Goal: Find specific page/section: Find specific page/section

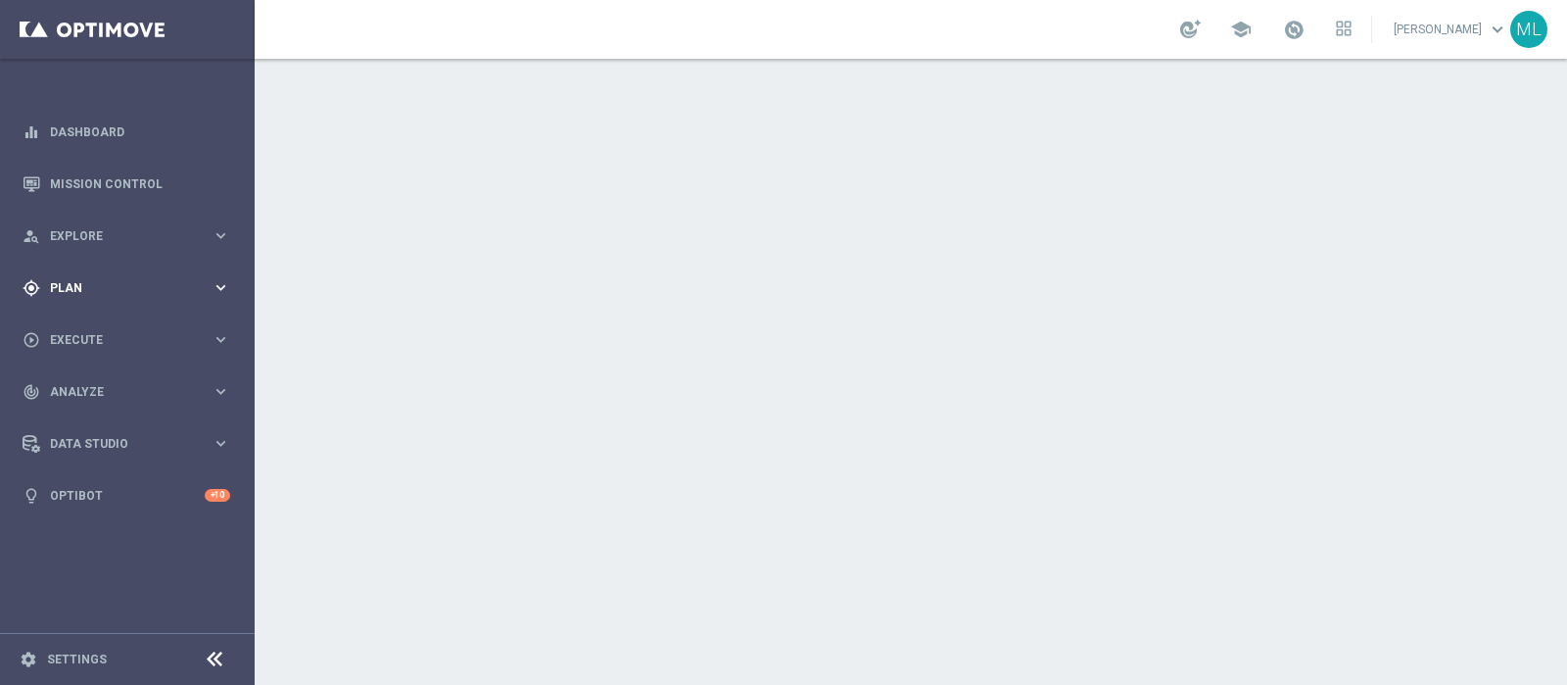
click at [62, 280] on div "gps_fixed Plan" at bounding box center [117, 288] width 189 height 18
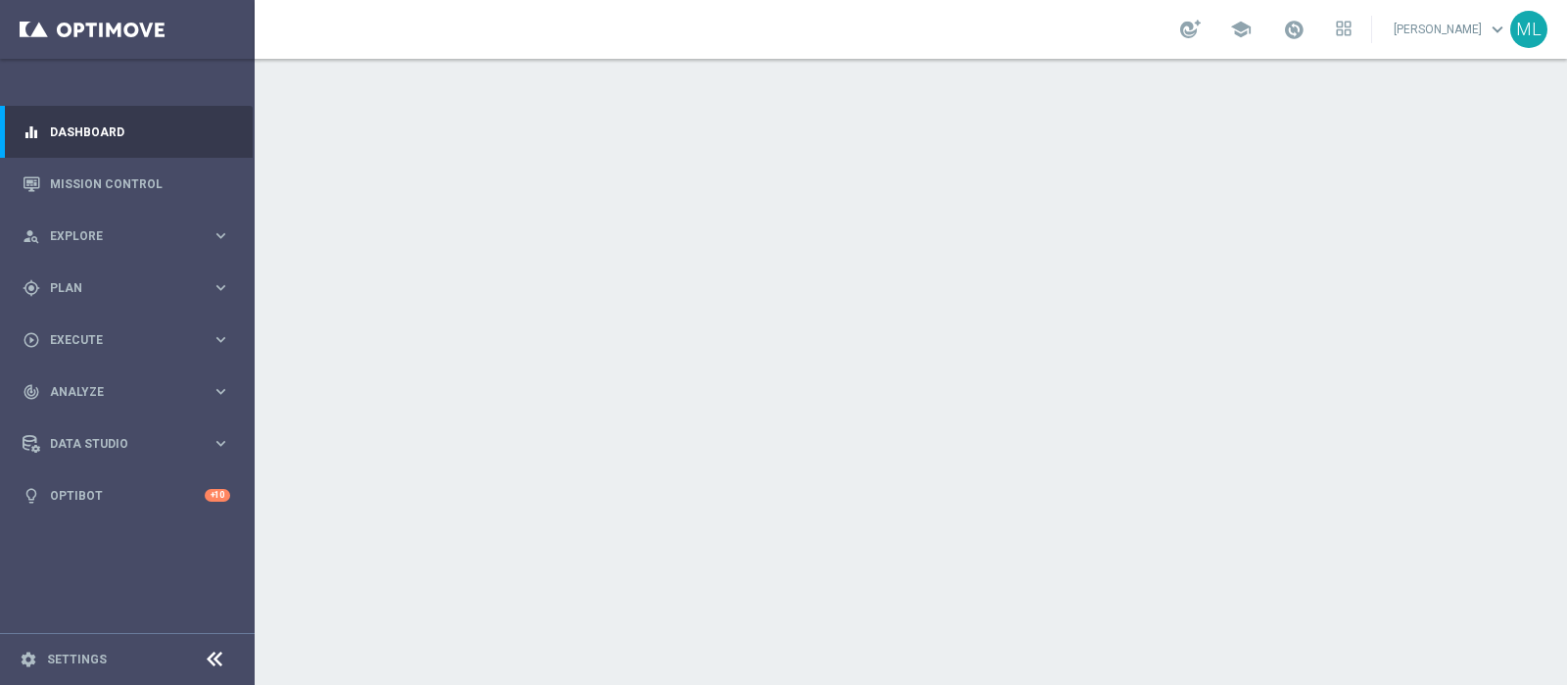
drag, startPoint x: 90, startPoint y: 333, endPoint x: 102, endPoint y: 335, distance: 11.9
click at [90, 333] on div "play_circle_outline Execute keyboard_arrow_right" at bounding box center [126, 339] width 253 height 52
click at [77, 280] on div "gps_fixed Plan" at bounding box center [117, 288] width 189 height 18
click at [90, 322] on link "Target Groups" at bounding box center [127, 328] width 153 height 16
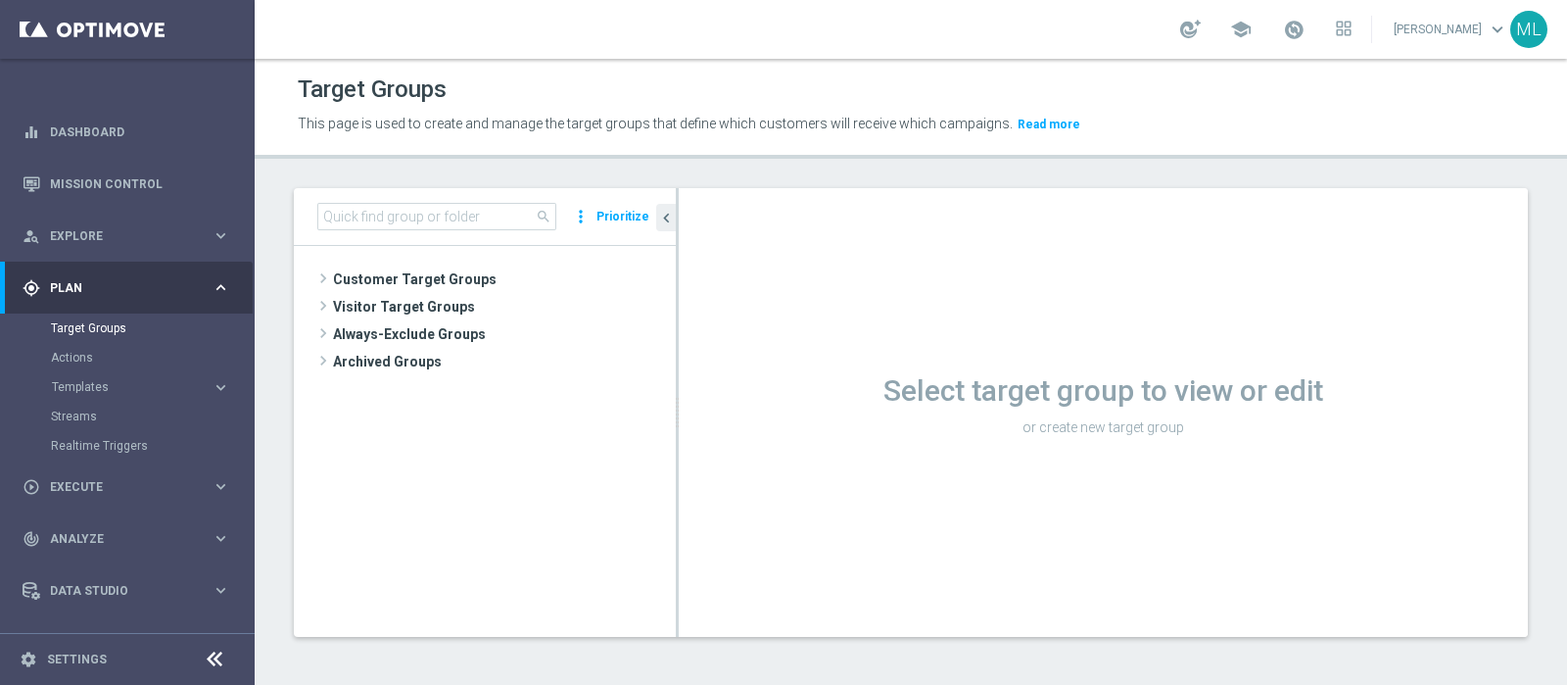
click at [389, 274] on span "Customer Target Groups" at bounding box center [504, 278] width 343 height 27
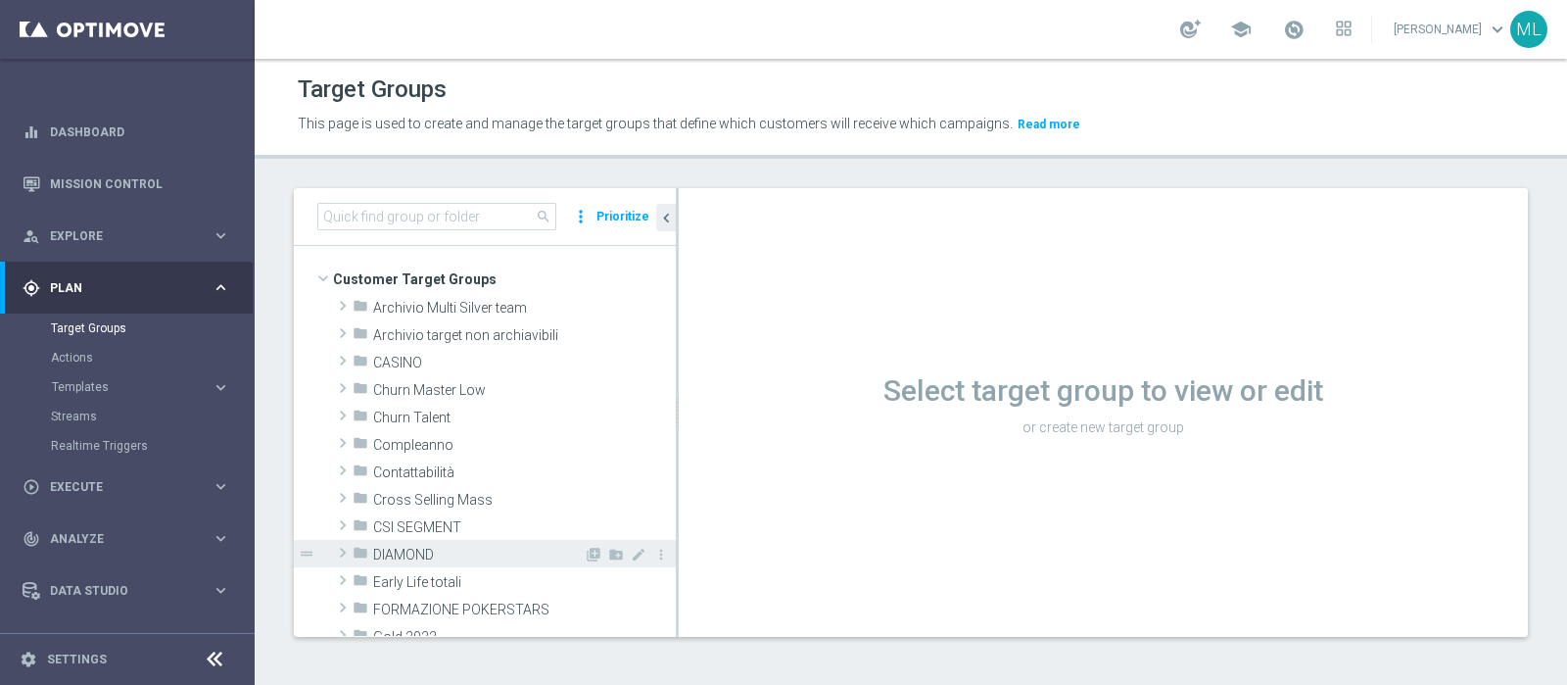
click at [344, 548] on span at bounding box center [343, 553] width 20 height 24
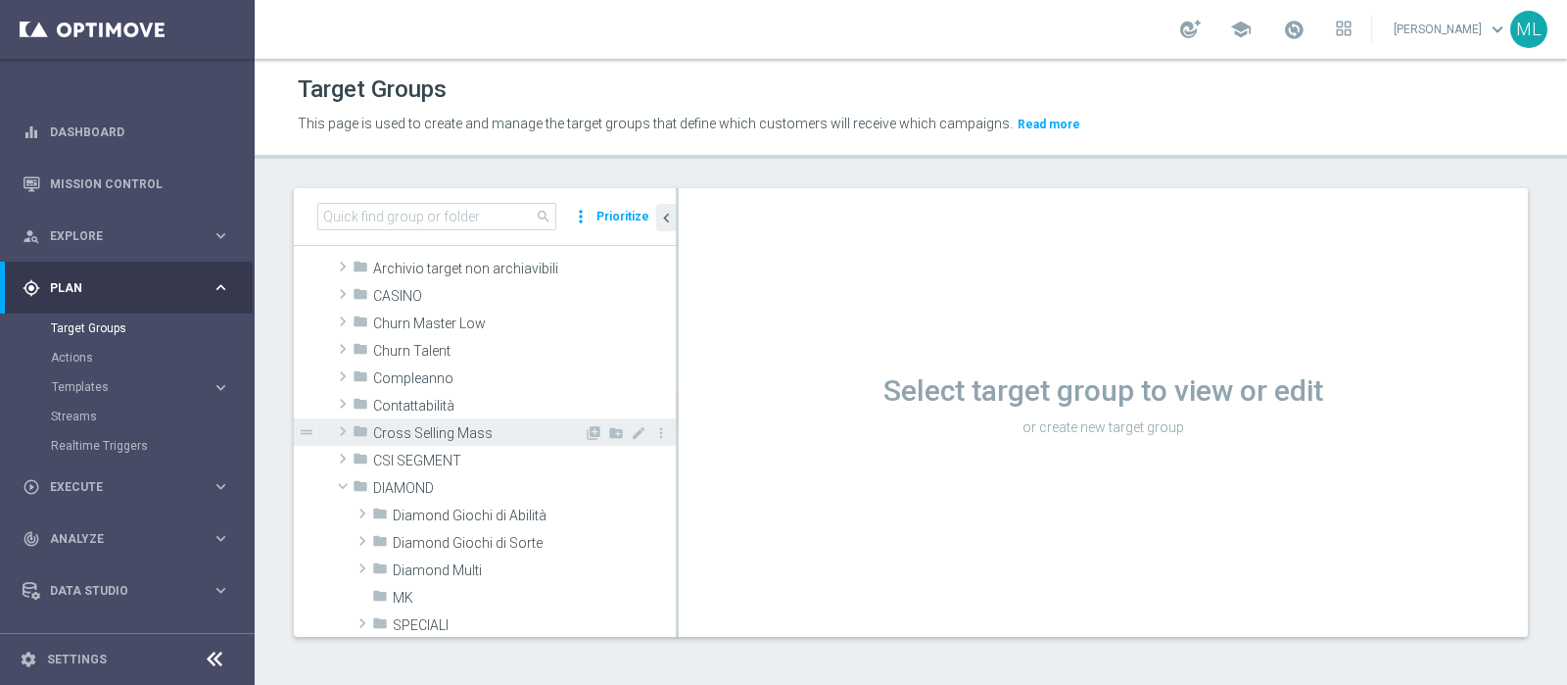
scroll to position [121, 0]
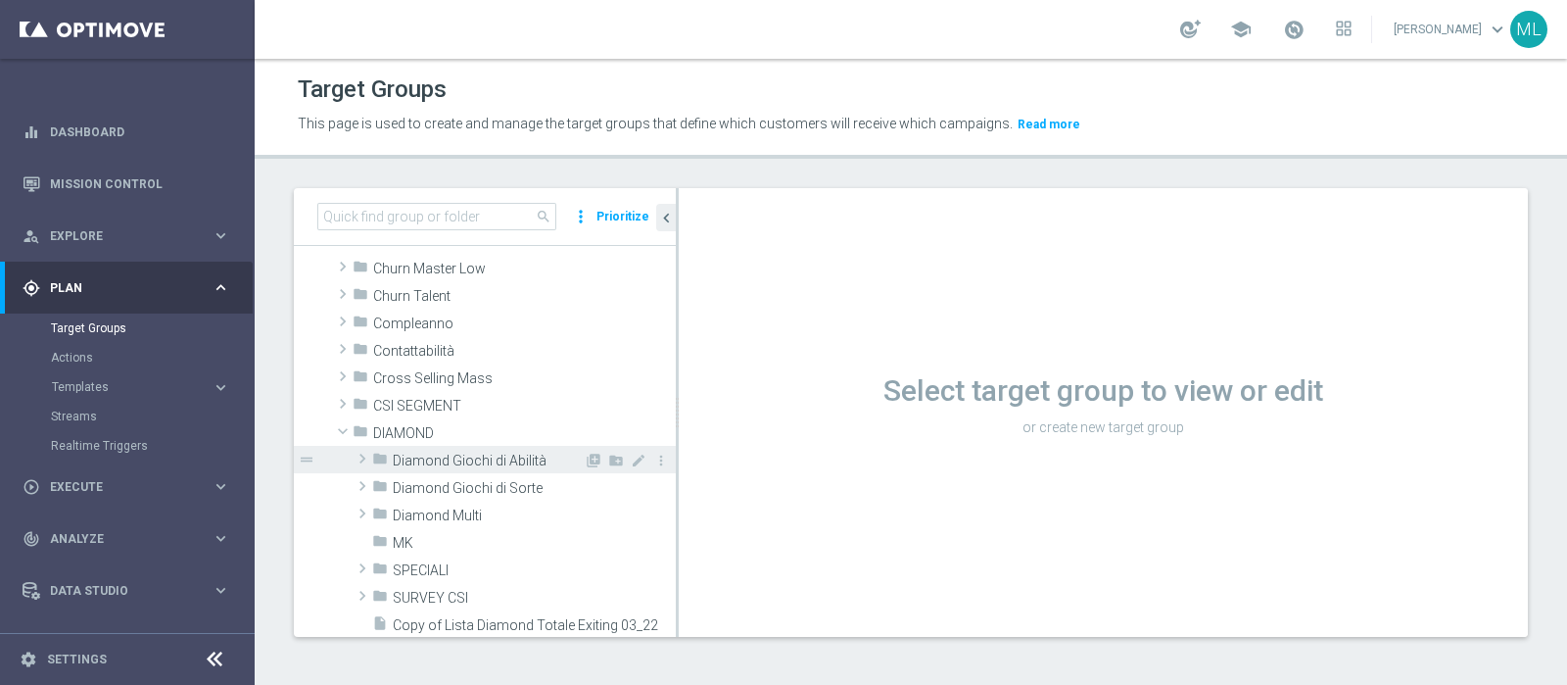
click at [439, 457] on span "Diamond Giochi di Abilità" at bounding box center [488, 460] width 191 height 17
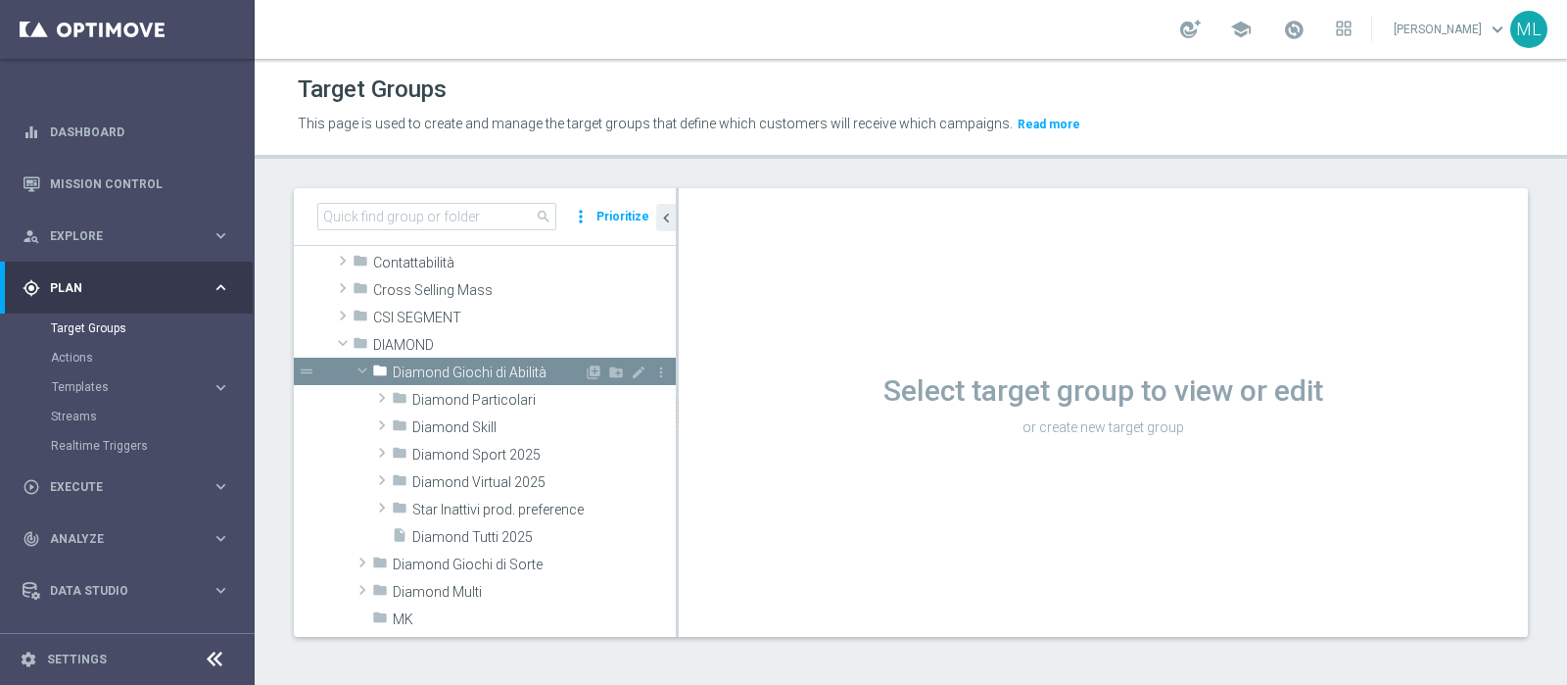
scroll to position [244, 0]
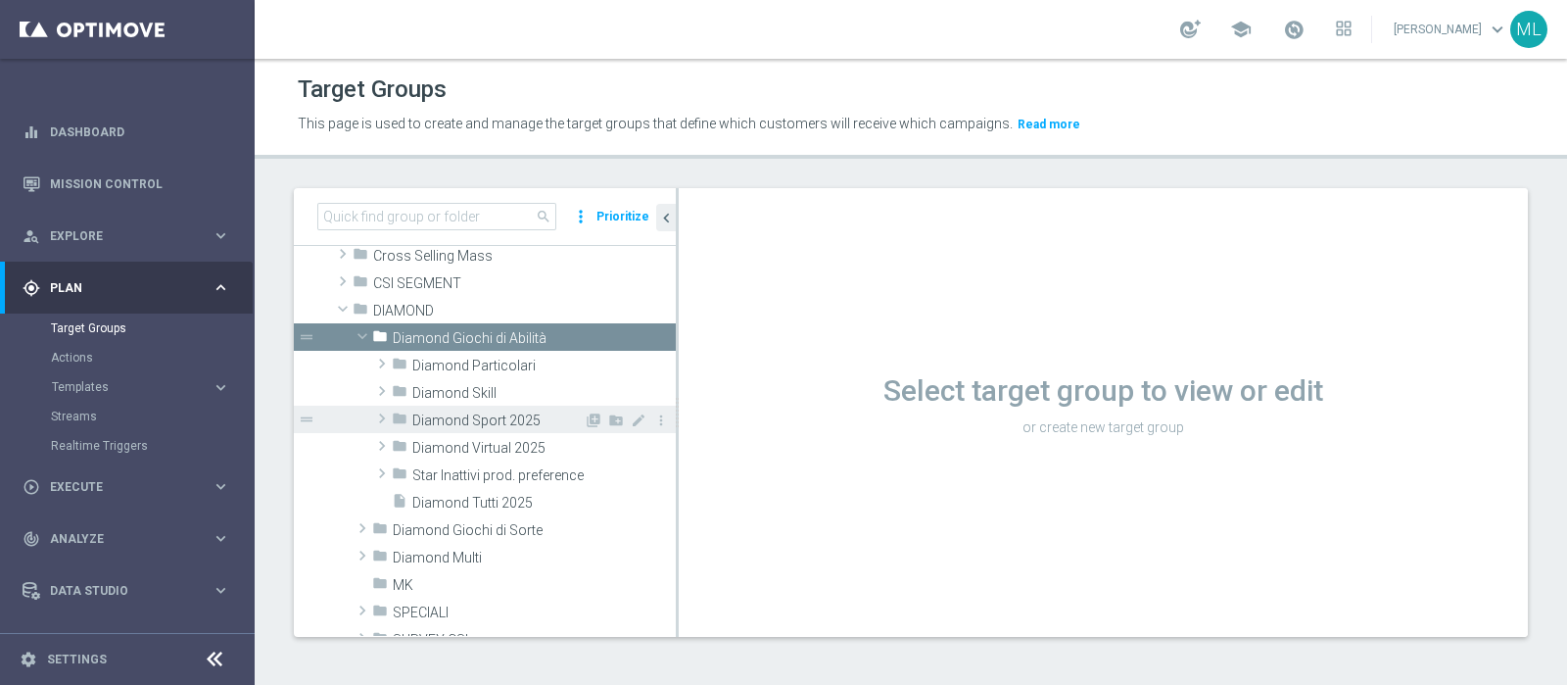
click at [382, 414] on span at bounding box center [382, 418] width 20 height 24
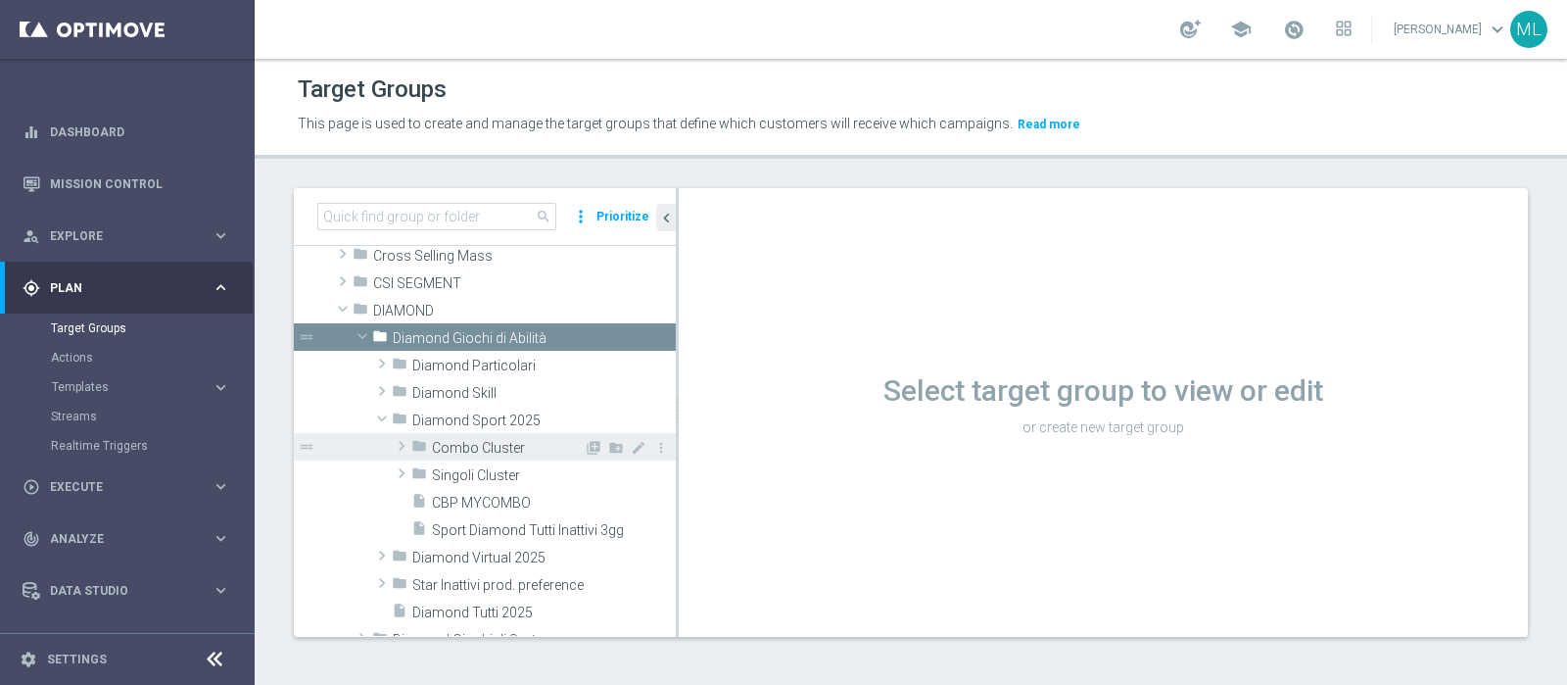
click at [405, 441] on span at bounding box center [402, 446] width 20 height 24
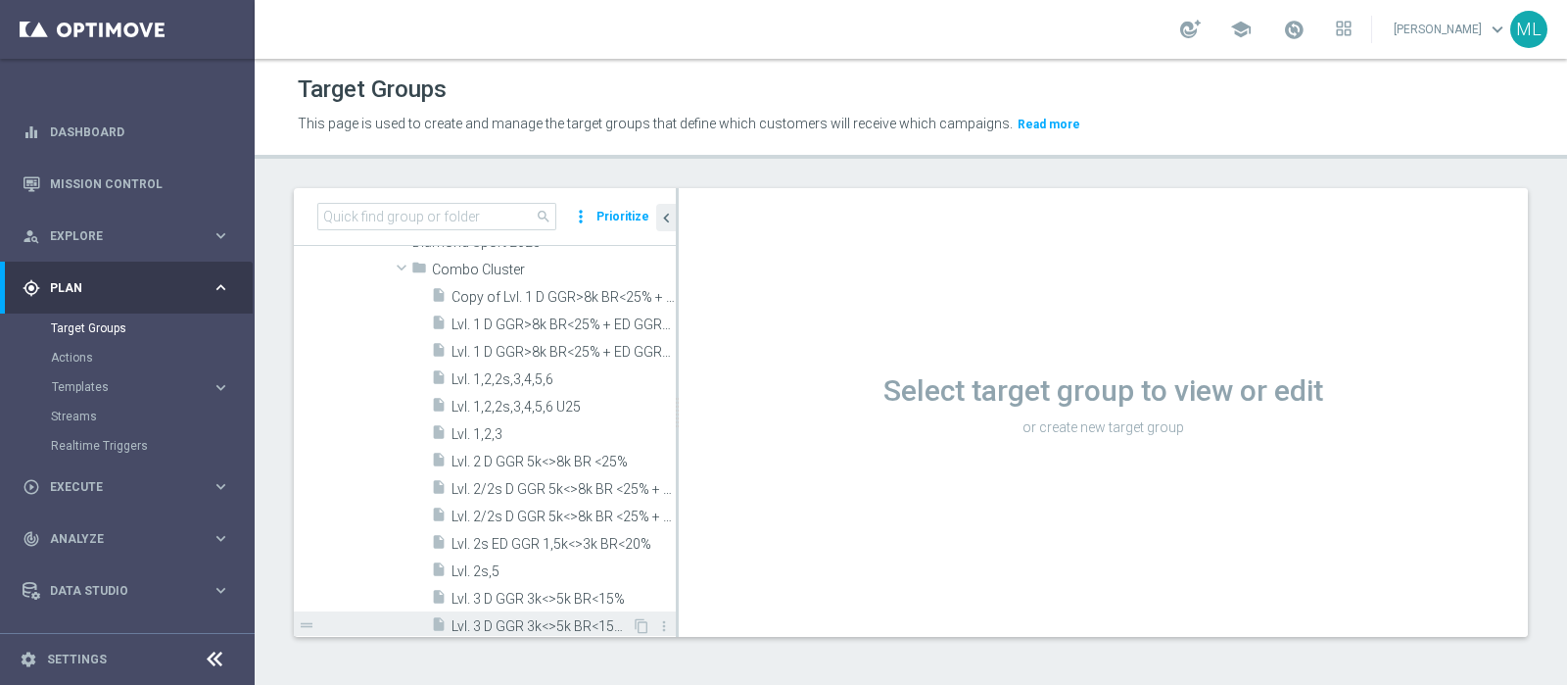
scroll to position [367, 0]
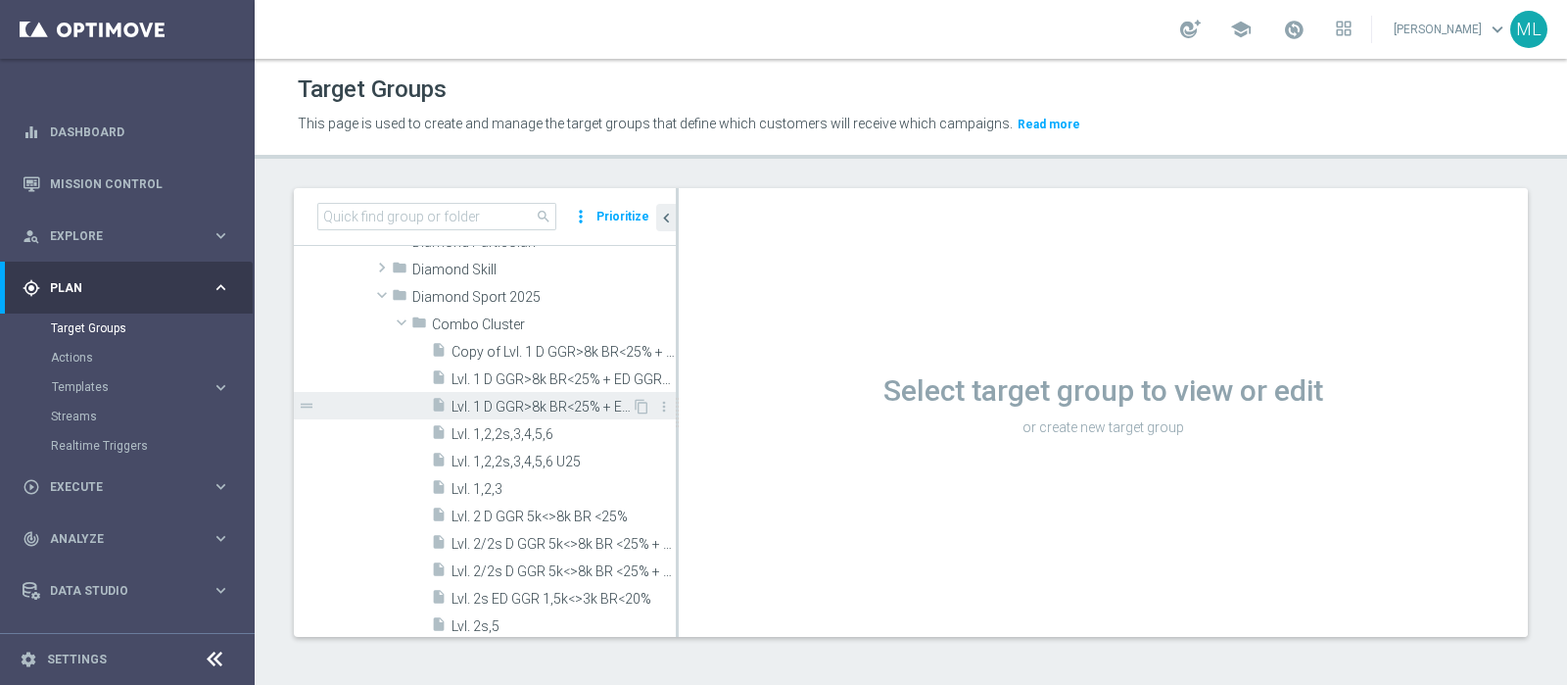
click at [568, 408] on span "Lvl. 1 D GGR>8k BR<25% + ED GGR>3k BR<20% U25" at bounding box center [541, 407] width 180 height 17
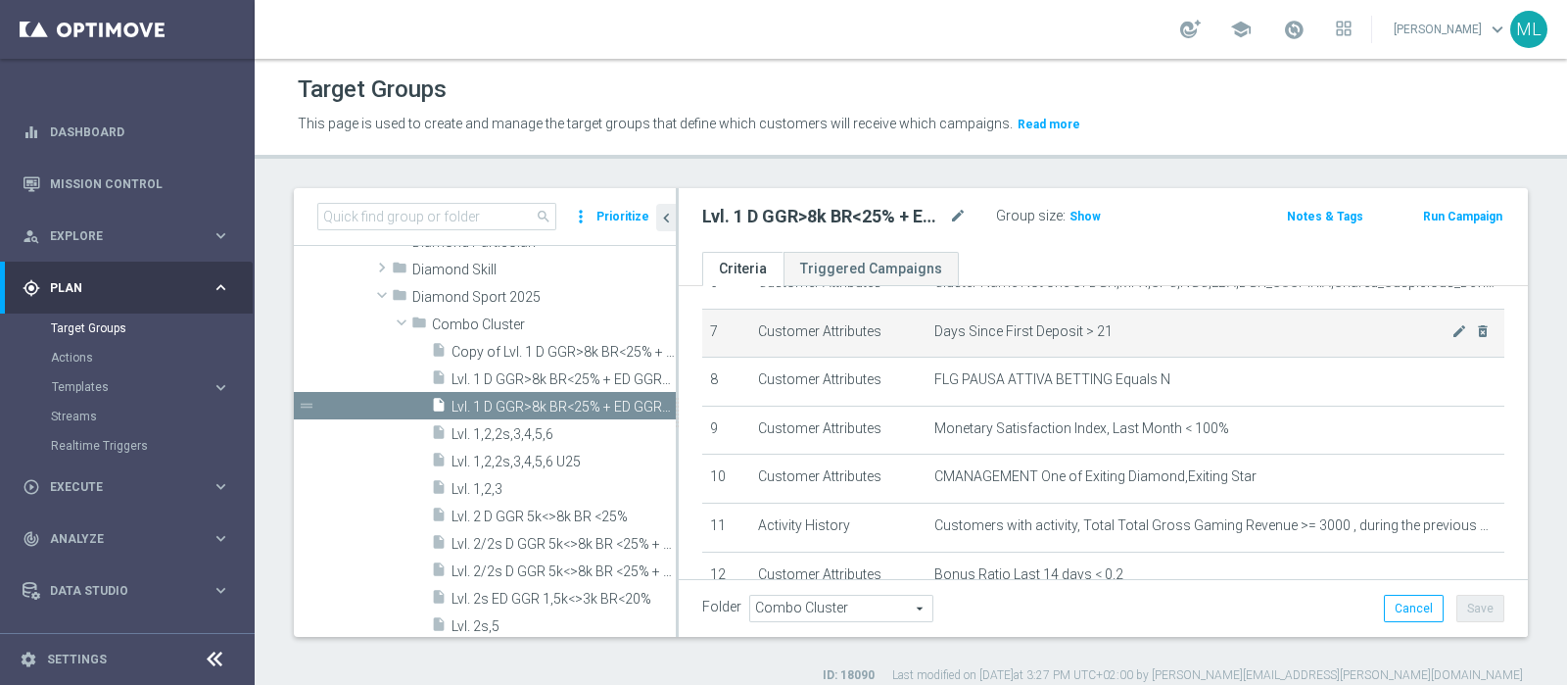
scroll to position [612, 0]
